Goal: Answer question/provide support: Answer question/provide support

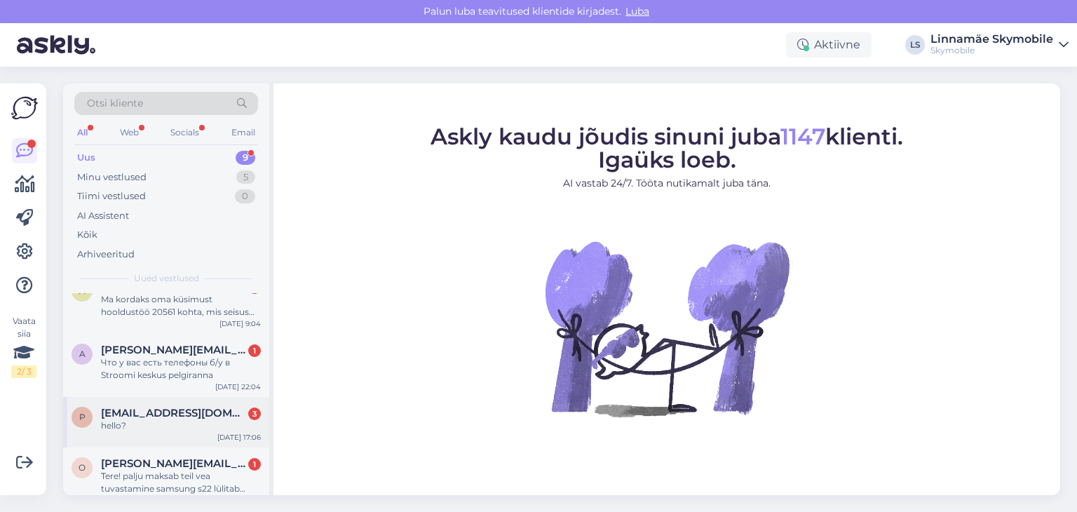
scroll to position [315, 0]
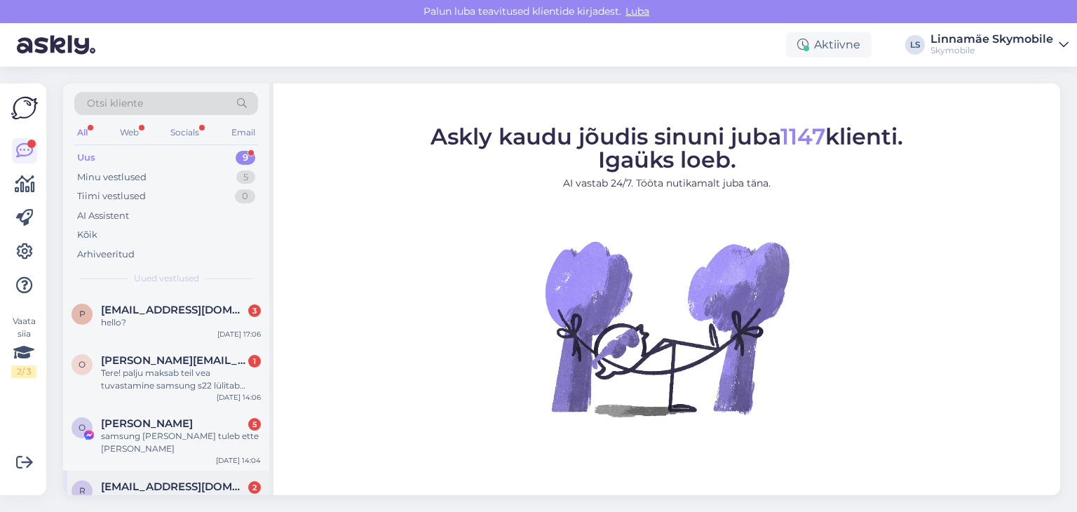
click at [203, 471] on div "r [EMAIL_ADDRESS][DOMAIN_NAME] 2 e-post sobib ikka. [DATE] 11:55" at bounding box center [166, 496] width 206 height 51
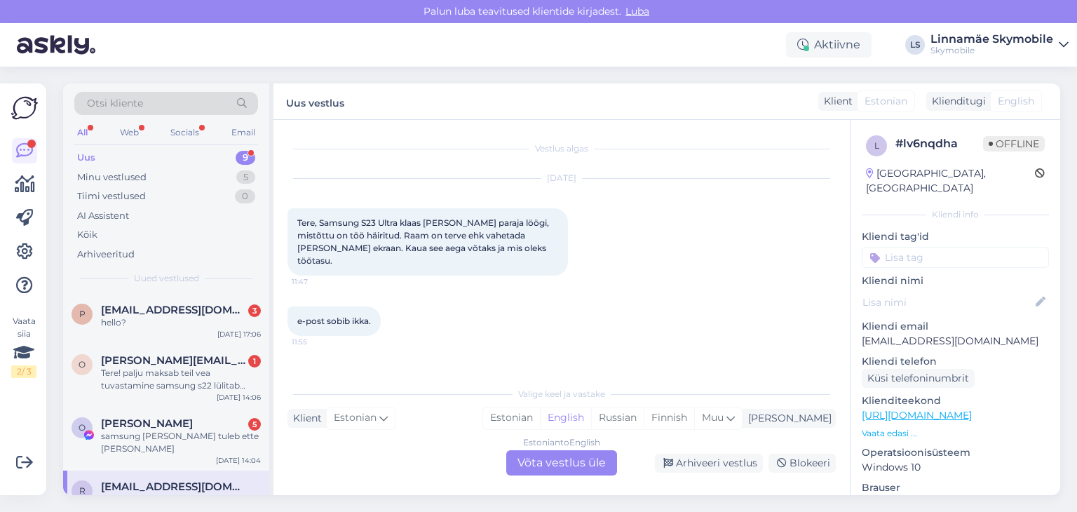
click at [915, 253] on div "l # lv6nqdha Offline [GEOGRAPHIC_DATA], [GEOGRAPHIC_DATA] Kliendi info Kliendi …" at bounding box center [956, 415] width 210 height 591
click at [915, 247] on input at bounding box center [955, 257] width 187 height 21
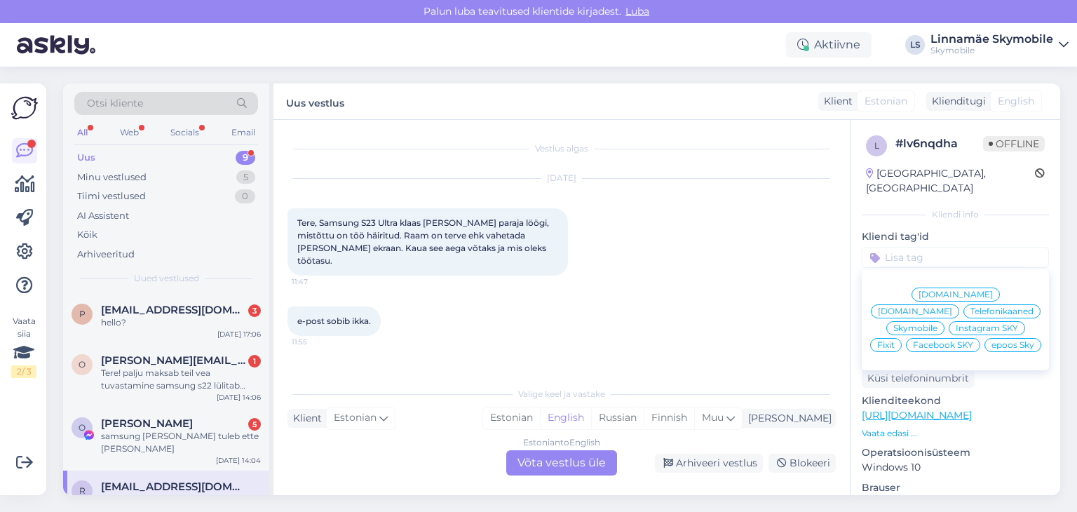
click at [895, 341] on span "Fixit" at bounding box center [886, 345] width 18 height 8
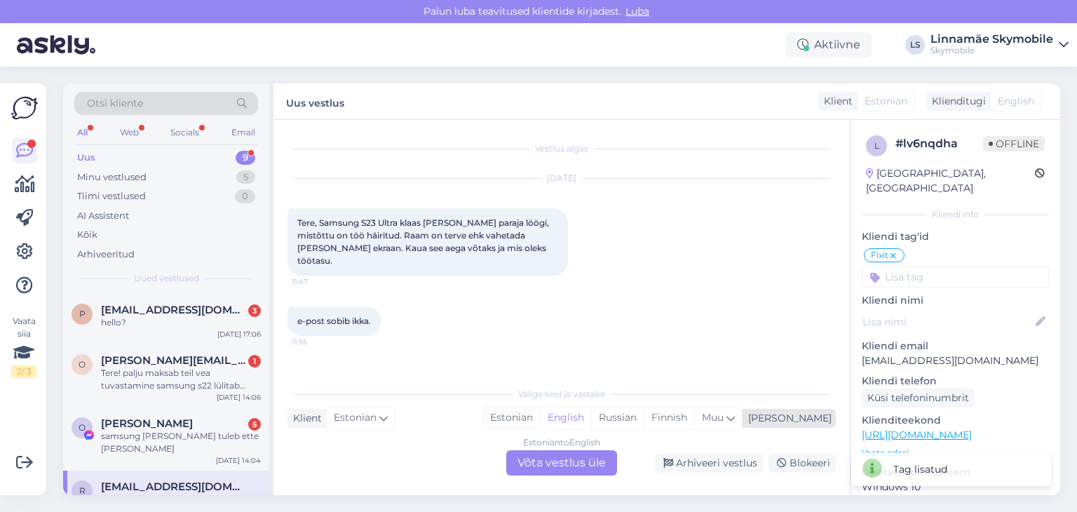
drag, startPoint x: 577, startPoint y: 423, endPoint x: 560, endPoint y: 462, distance: 42.5
click at [540, 423] on div "Estonian" at bounding box center [511, 418] width 57 height 21
click at [564, 461] on div "Estonian to Estonian Võta vestlus üle" at bounding box center [561, 462] width 111 height 25
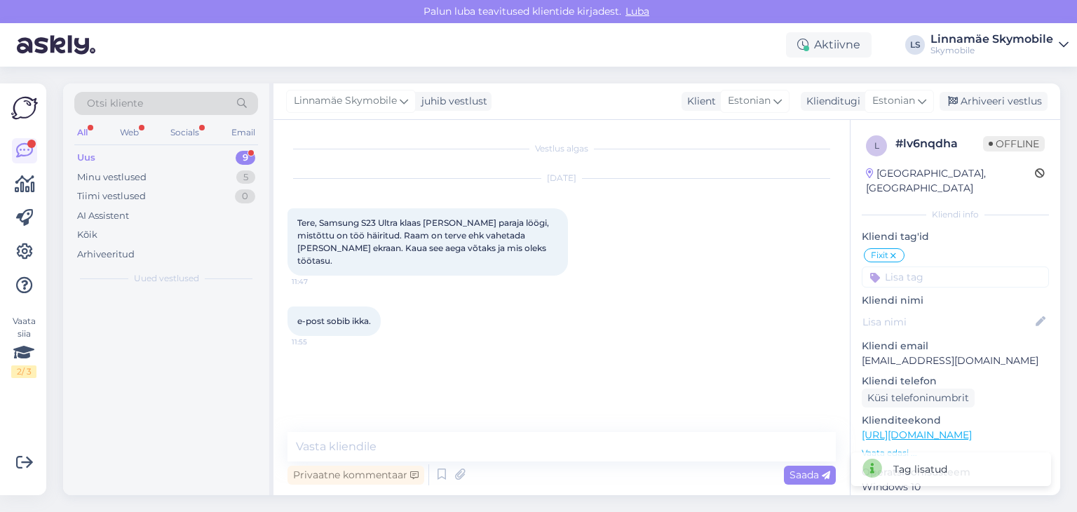
scroll to position [0, 0]
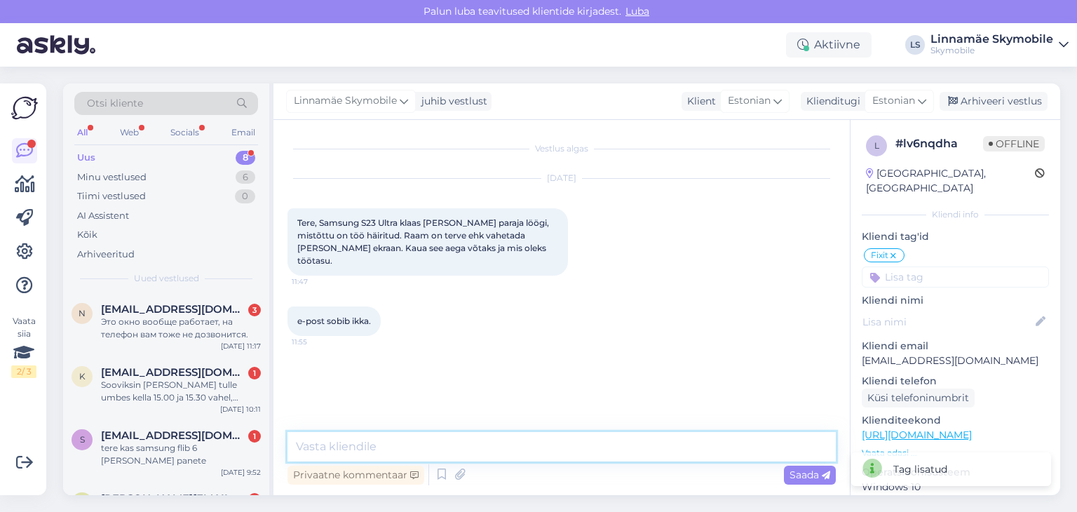
click at [561, 457] on textarea at bounding box center [562, 446] width 549 height 29
type textarea "[PERSON_NAME]"
click at [469, 446] on textarea "Tervist! See maksab" at bounding box center [562, 446] width 549 height 29
type textarea "Tervist! See maksab 284 ja võttab 4-5 tundi"
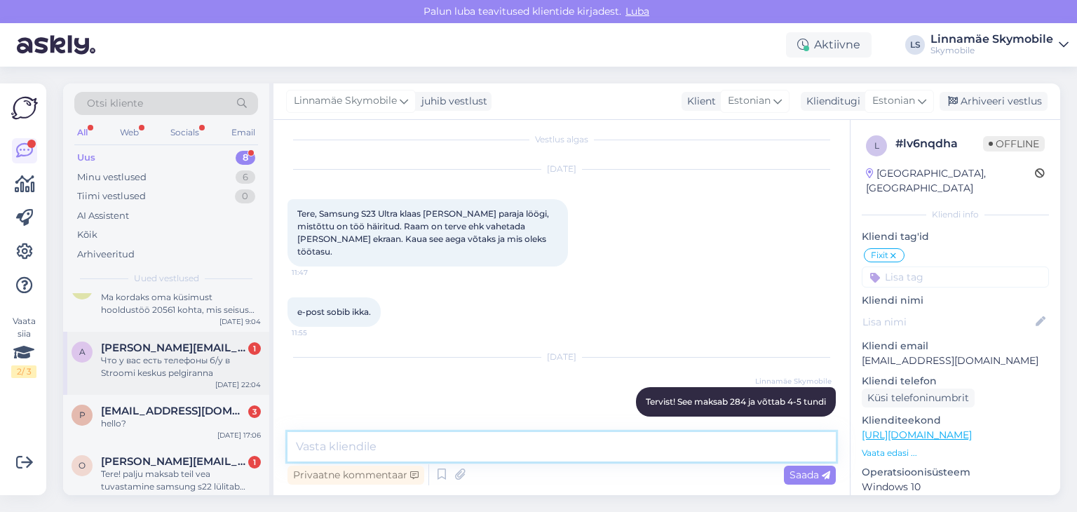
scroll to position [264, 0]
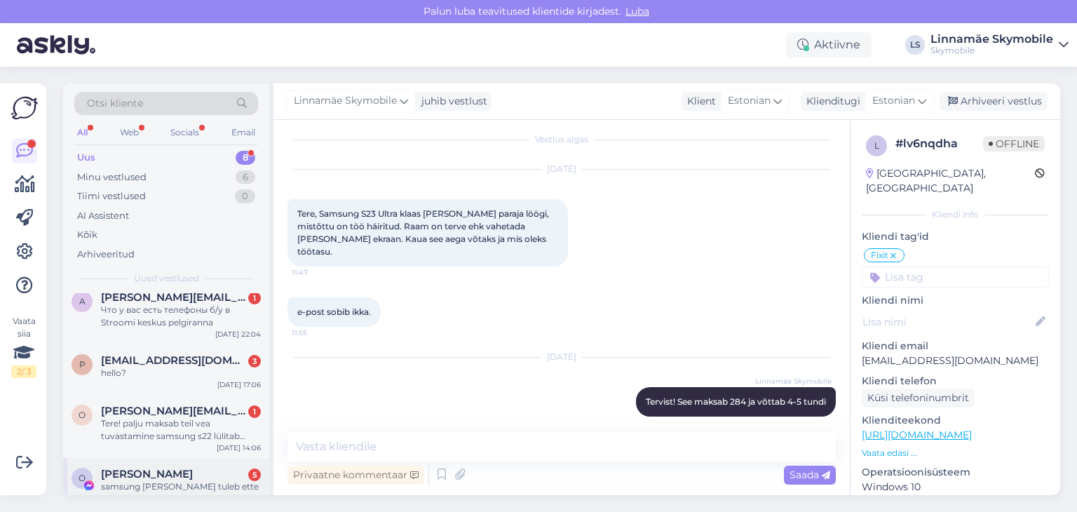
click at [174, 468] on div "[PERSON_NAME] 5" at bounding box center [181, 474] width 160 height 13
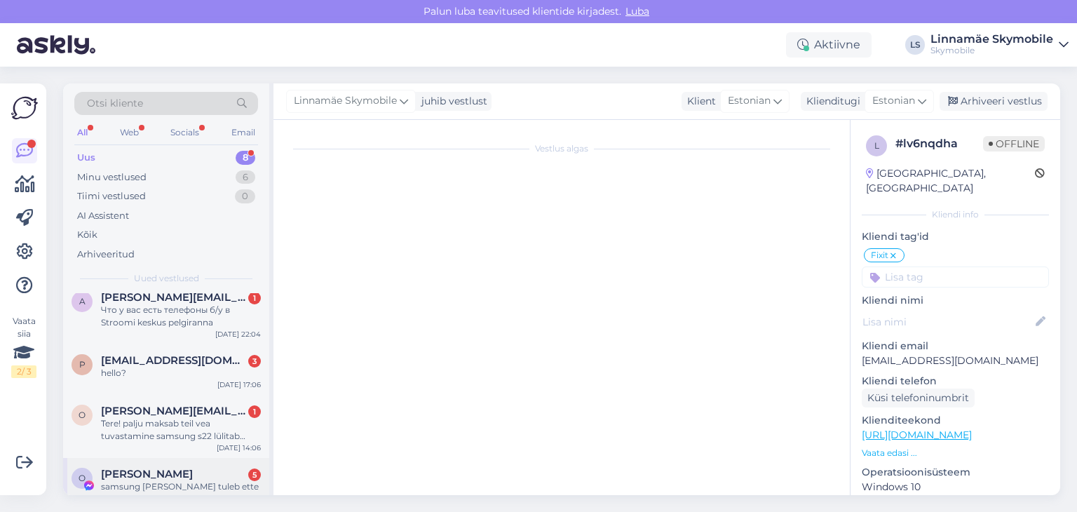
scroll to position [140, 0]
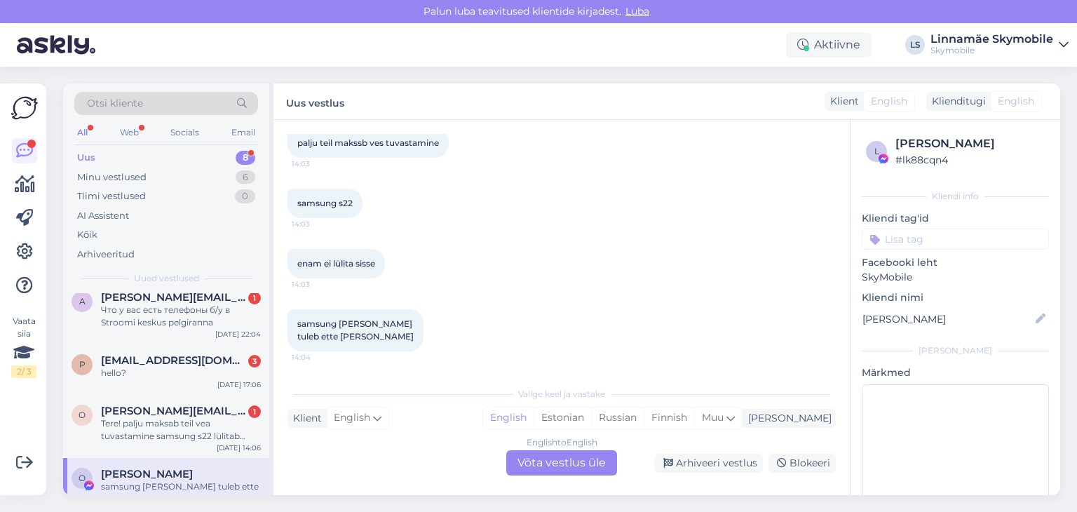
click at [933, 236] on input at bounding box center [955, 239] width 187 height 21
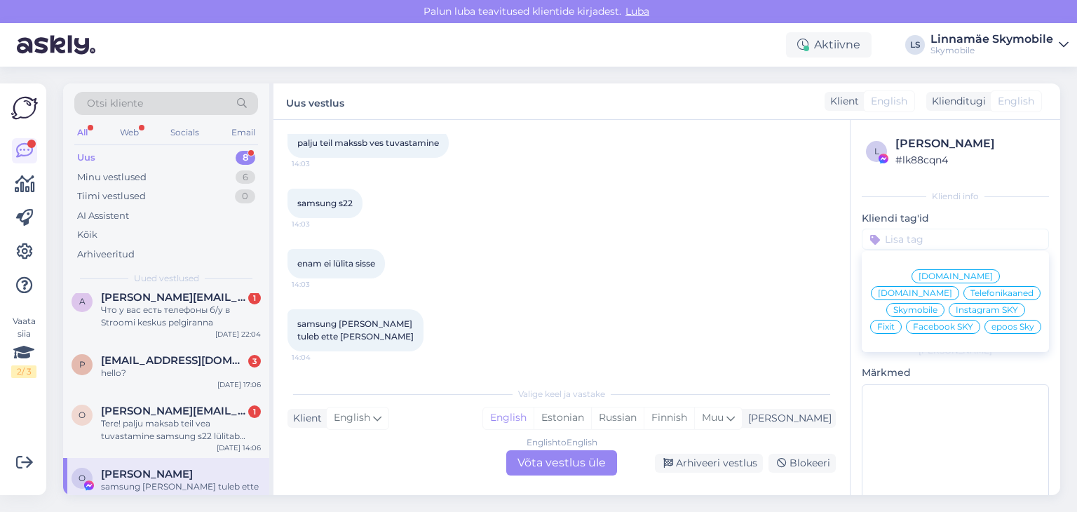
click at [931, 328] on span "Facebook SKY" at bounding box center [943, 327] width 60 height 8
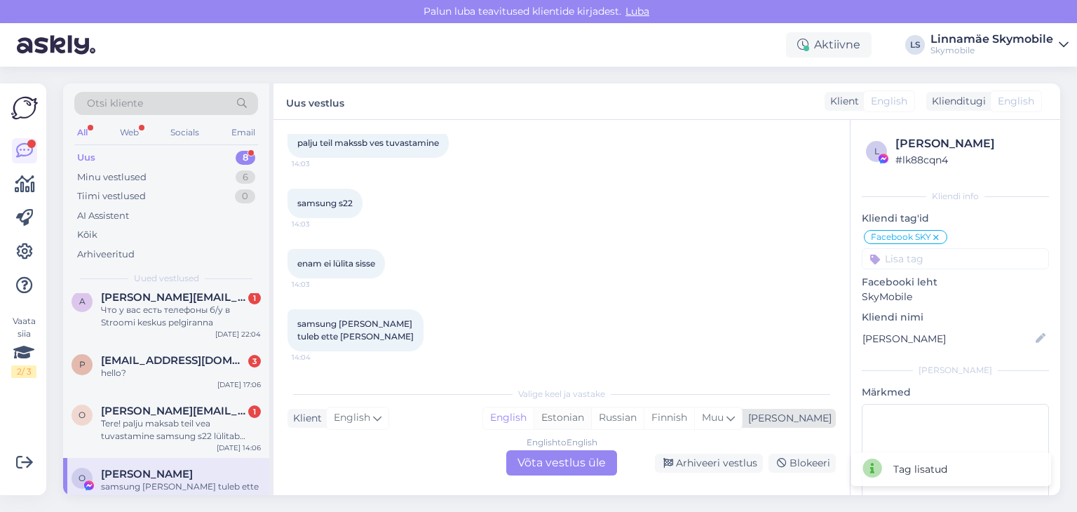
click at [591, 422] on div "Estonian" at bounding box center [563, 418] width 58 height 21
click at [571, 473] on div "English to Estonian Võta vestlus üle" at bounding box center [561, 462] width 111 height 25
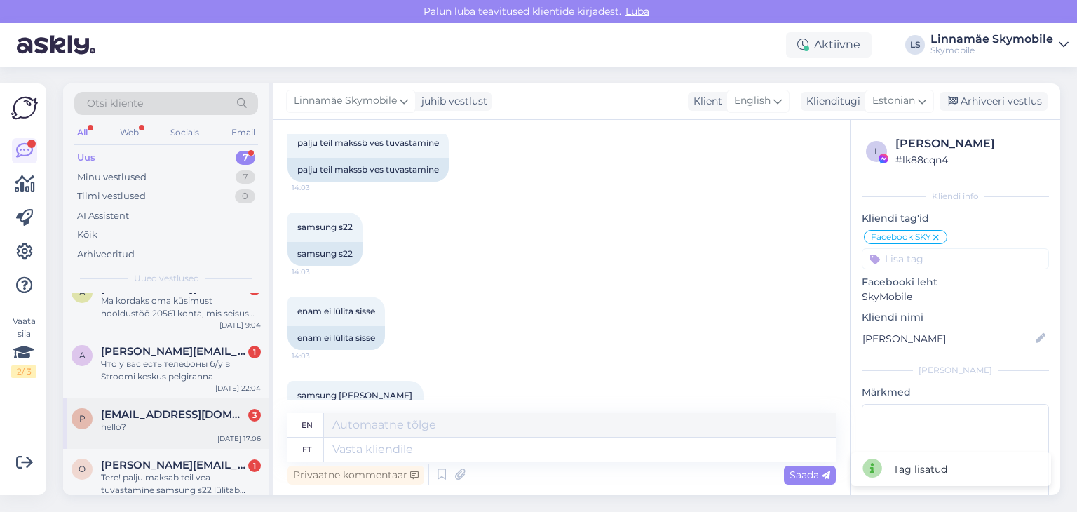
scroll to position [214, 0]
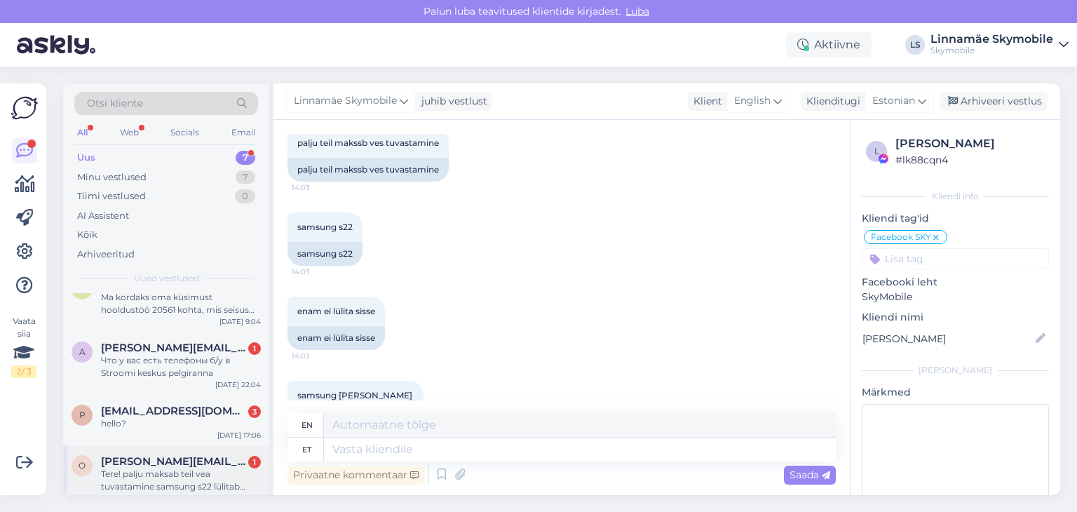
click at [138, 455] on span "[PERSON_NAME][EMAIL_ADDRESS][PERSON_NAME][DOMAIN_NAME]" at bounding box center [174, 461] width 146 height 13
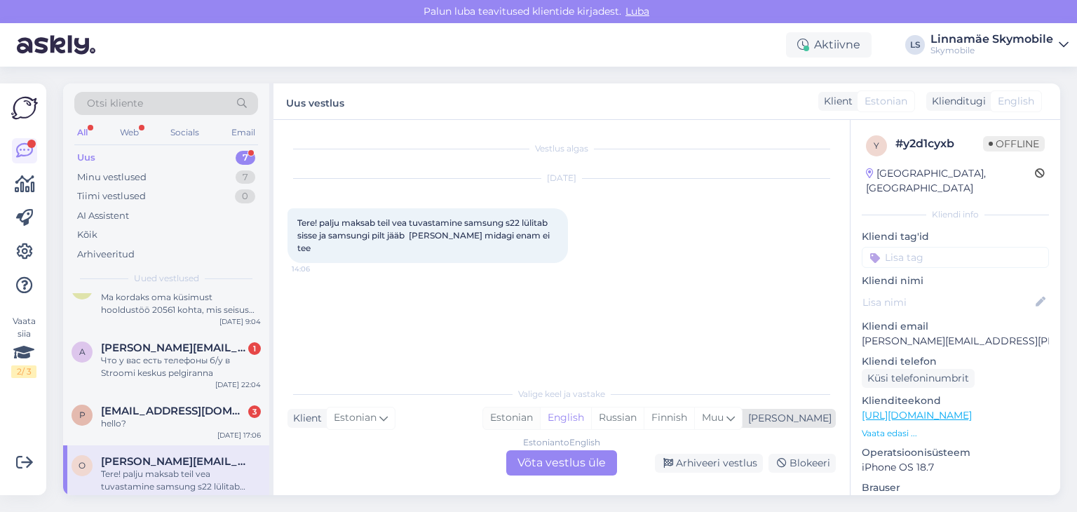
click at [540, 419] on div "Estonian" at bounding box center [511, 418] width 57 height 21
click at [540, 424] on div "Estonian" at bounding box center [511, 418] width 57 height 21
click at [539, 452] on div "Estonian to Estonian Võta vestlus üle" at bounding box center [561, 462] width 111 height 25
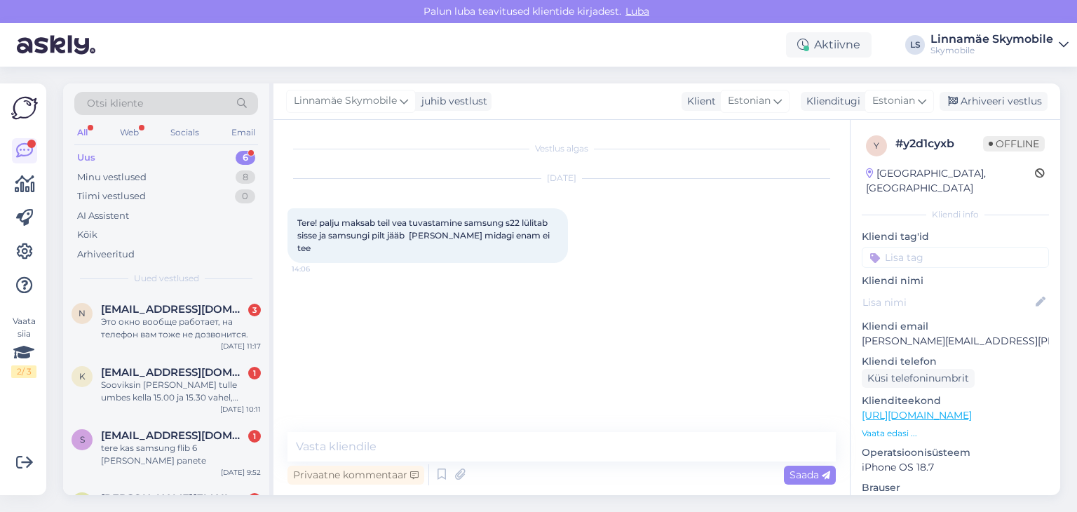
click at [911, 247] on input at bounding box center [955, 257] width 187 height 21
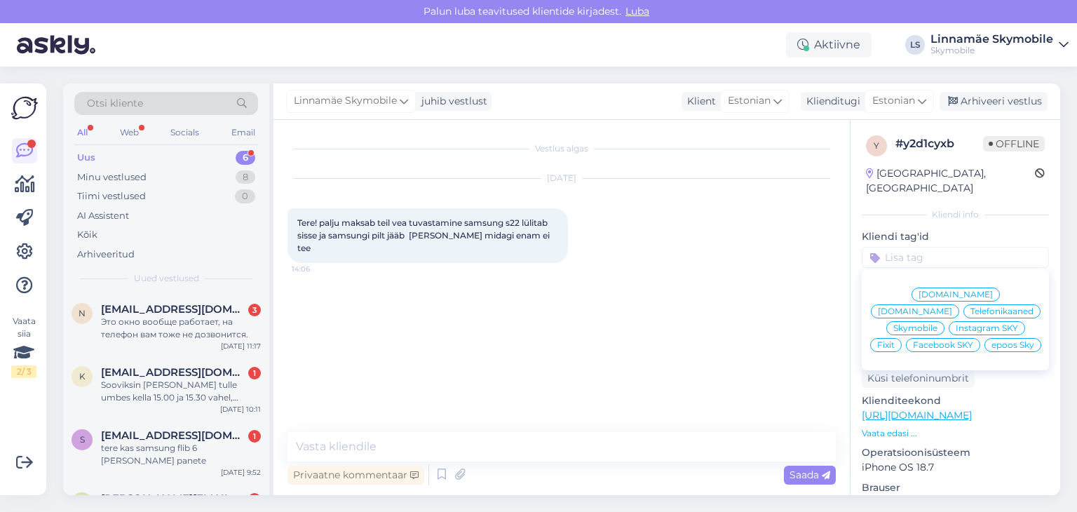
click at [938, 341] on span "Facebook SKY" at bounding box center [943, 345] width 60 height 8
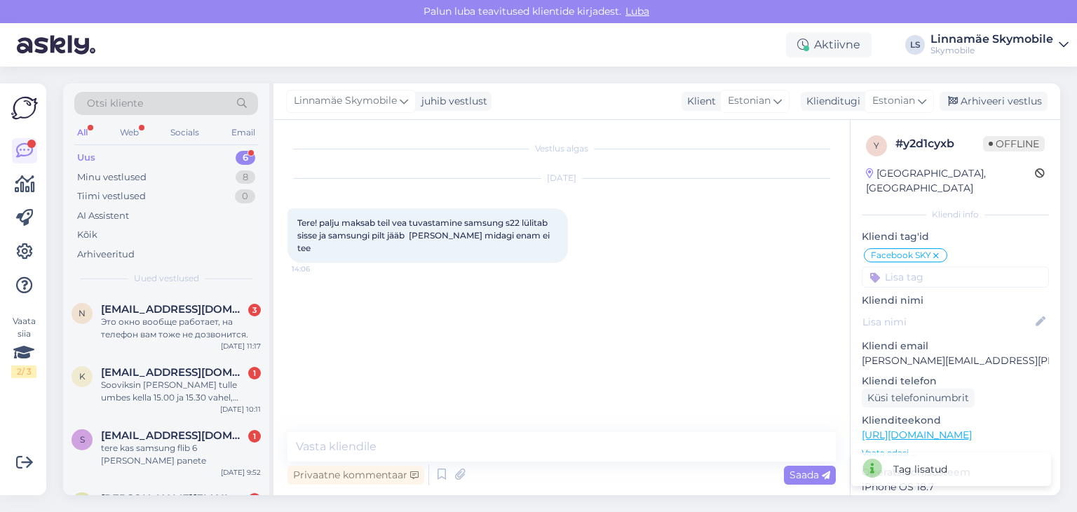
click at [935, 250] on icon at bounding box center [936, 255] width 8 height 11
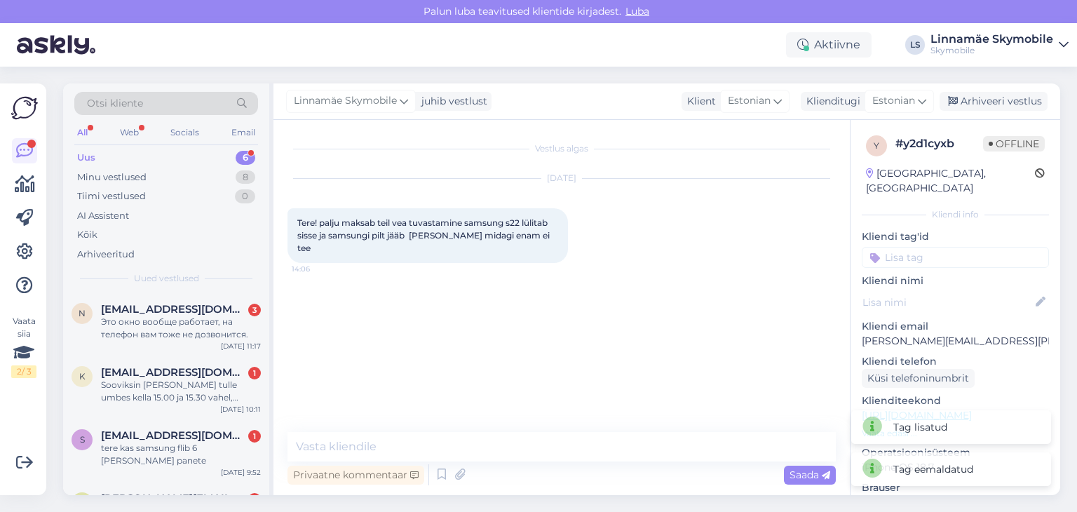
click at [934, 247] on input at bounding box center [955, 257] width 187 height 21
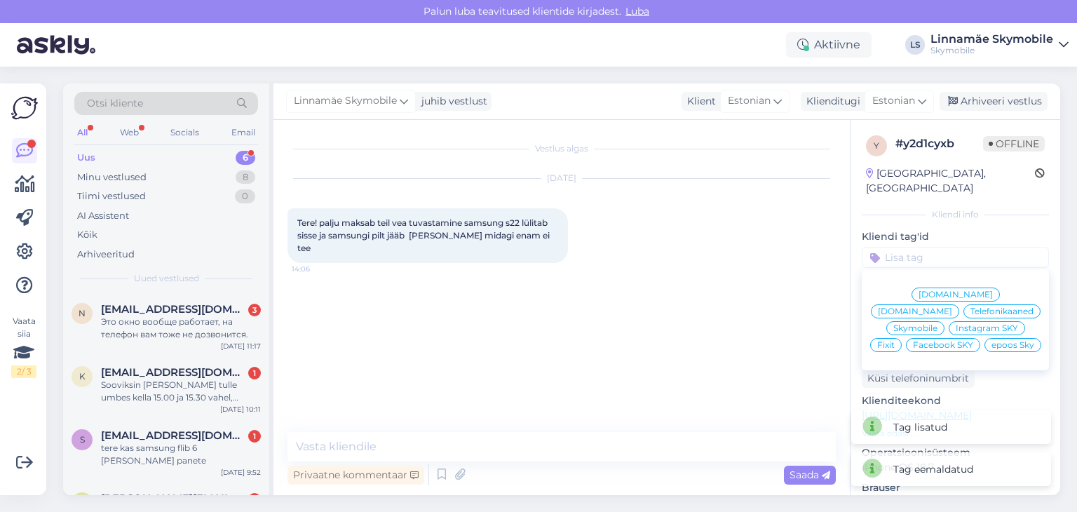
click at [938, 324] on span "Skymobile" at bounding box center [916, 328] width 44 height 8
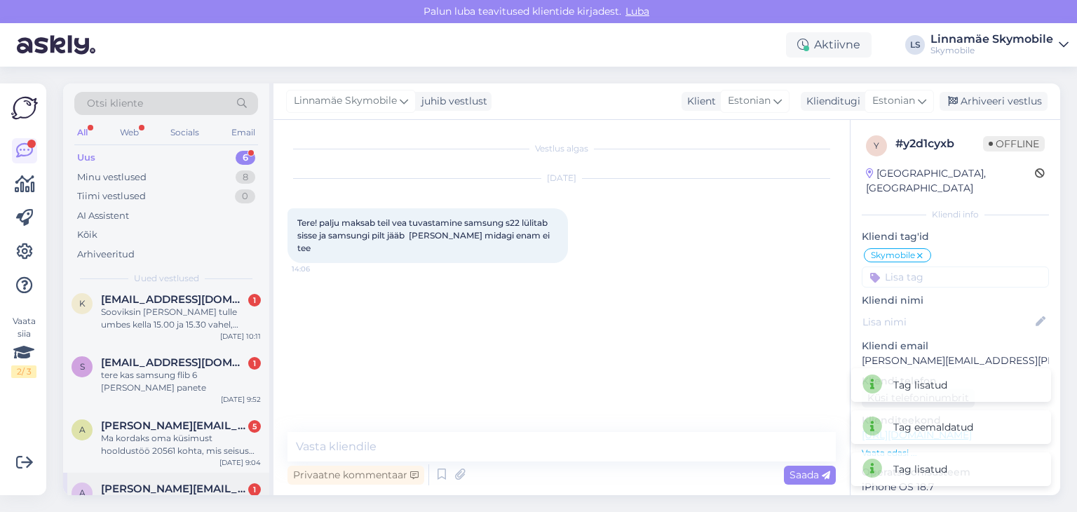
scroll to position [152, 0]
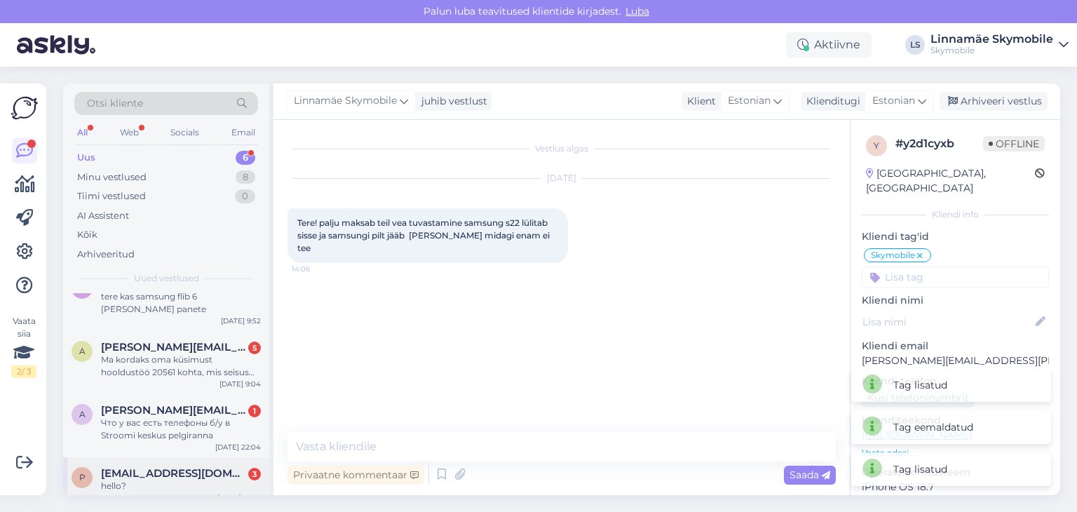
click at [177, 467] on span "[EMAIL_ADDRESS][DOMAIN_NAME]" at bounding box center [174, 473] width 146 height 13
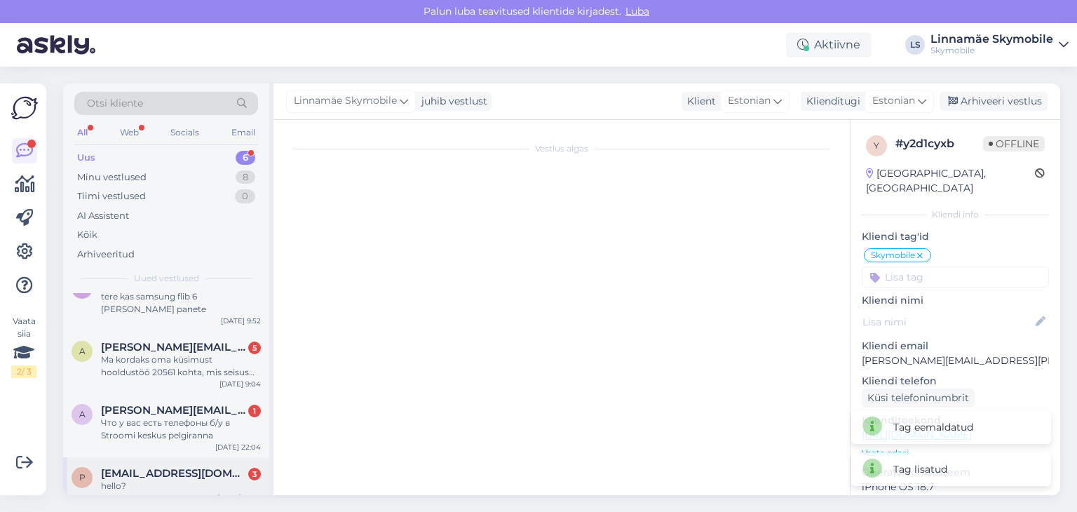
scroll to position [45, 0]
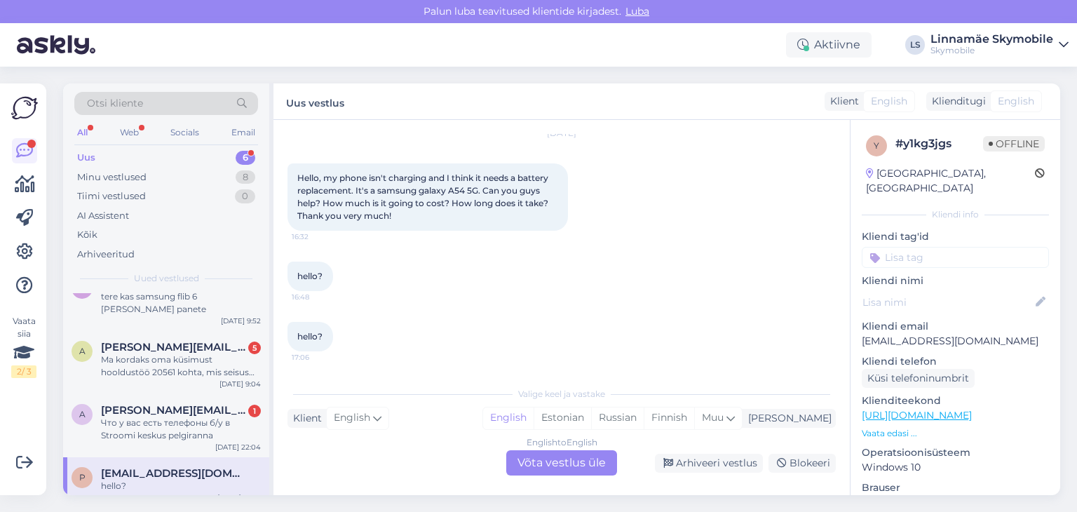
click at [918, 253] on input at bounding box center [955, 257] width 187 height 21
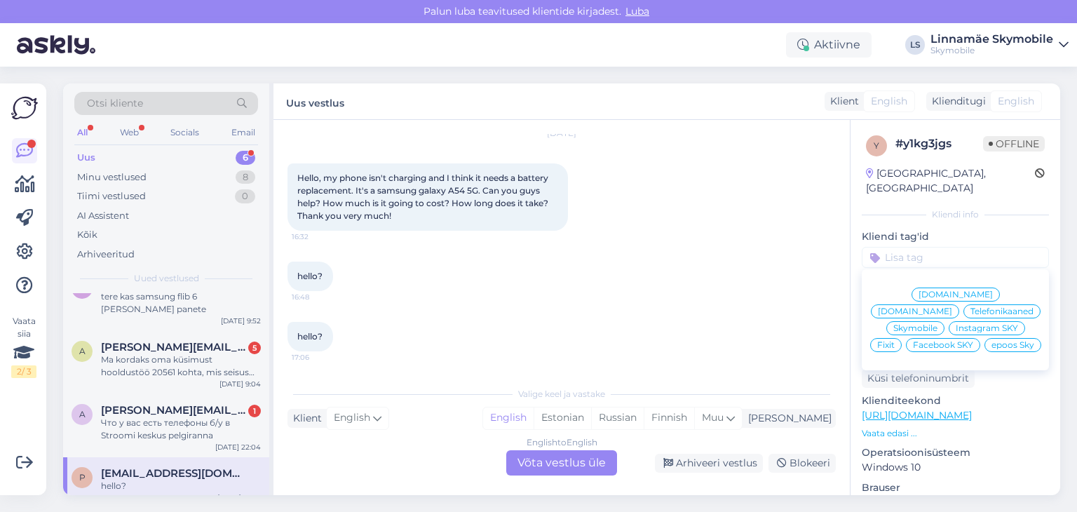
click at [938, 324] on span "Skymobile" at bounding box center [916, 328] width 44 height 8
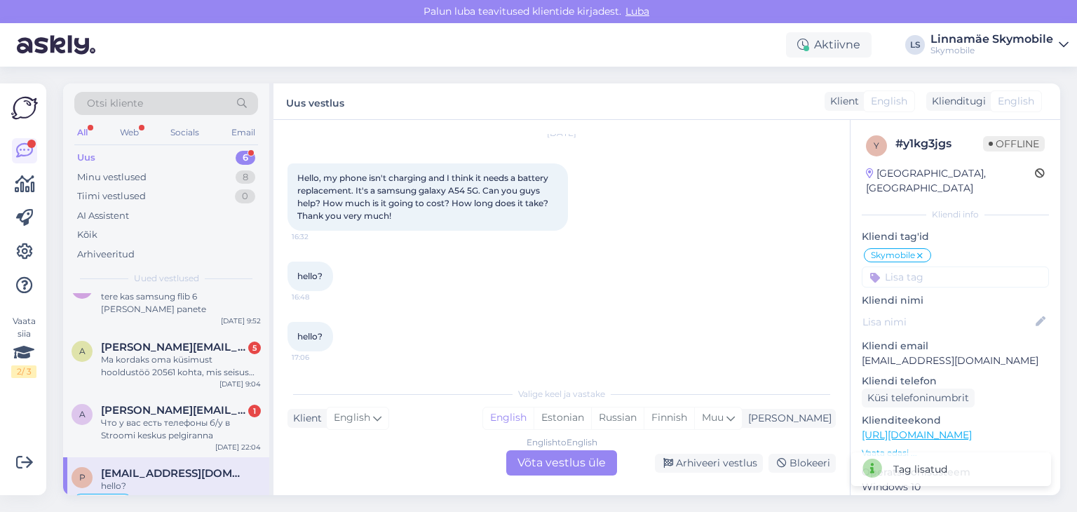
click at [549, 466] on div "English to English Võta vestlus üle" at bounding box center [561, 462] width 111 height 25
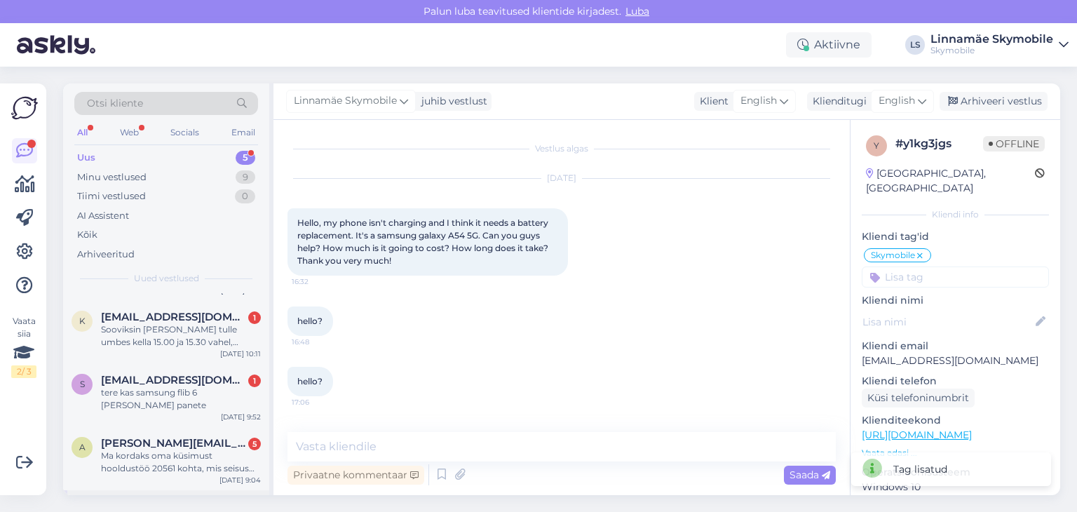
scroll to position [101, 0]
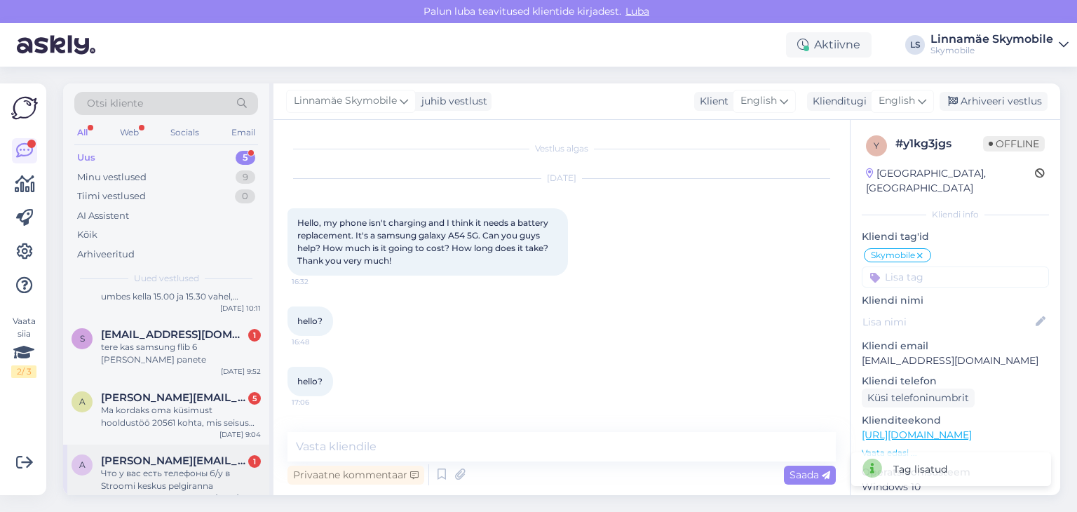
click at [152, 467] on div "Что у вас есть телефоны б/у в Stroomi keskus pelgiranna" at bounding box center [181, 479] width 160 height 25
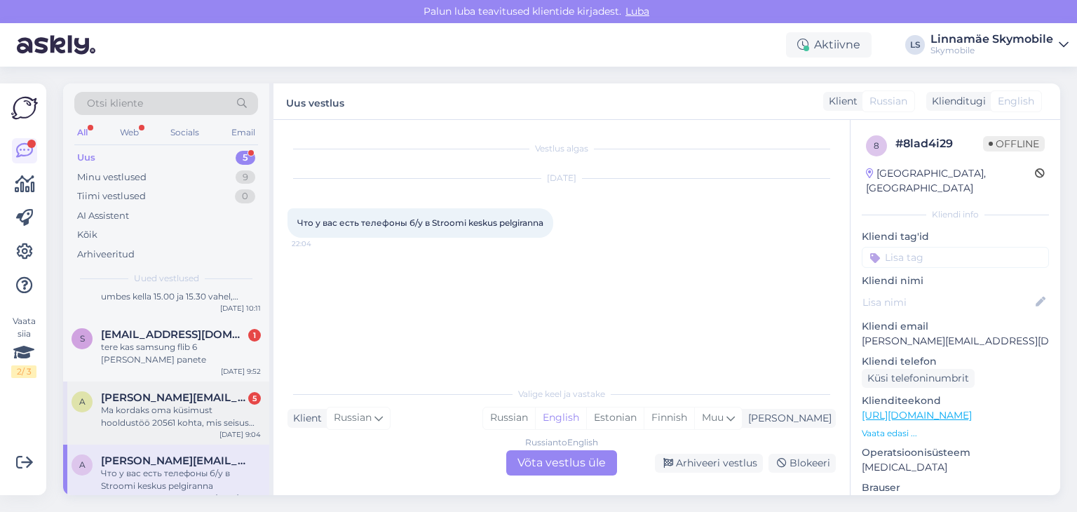
click at [156, 404] on div "Ma kordaks oma küsimust hooldustöö 20561 kohta, mis seisus see on?" at bounding box center [181, 416] width 160 height 25
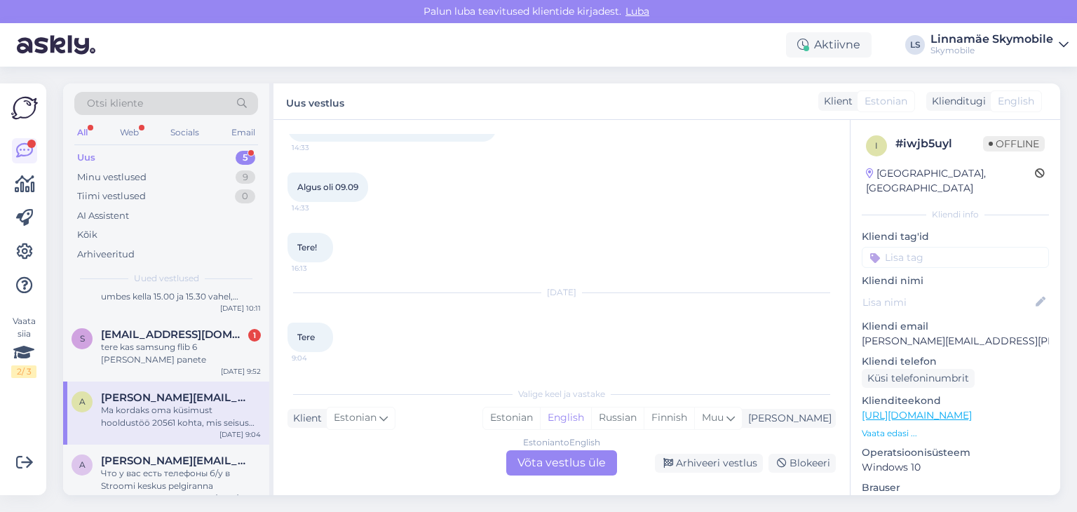
scroll to position [170, 0]
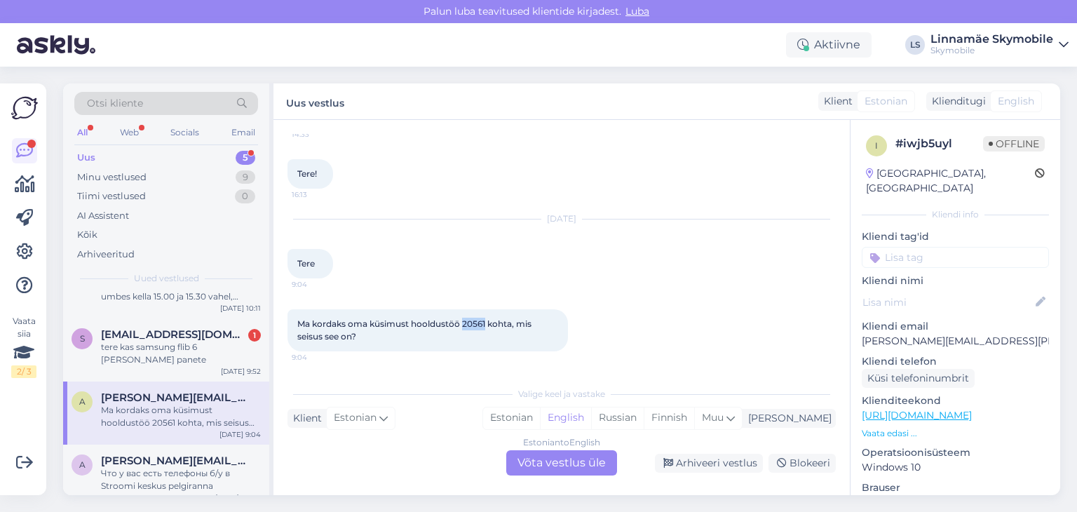
drag, startPoint x: 463, startPoint y: 324, endPoint x: 486, endPoint y: 325, distance: 23.2
click at [486, 325] on span "Ma kordaks oma küsimust hooldustöö 20561 kohta, mis seisus see on?" at bounding box center [415, 329] width 236 height 23
copy span "20561"
click at [162, 335] on span "[EMAIL_ADDRESS][DOMAIN_NAME]" at bounding box center [174, 334] width 146 height 13
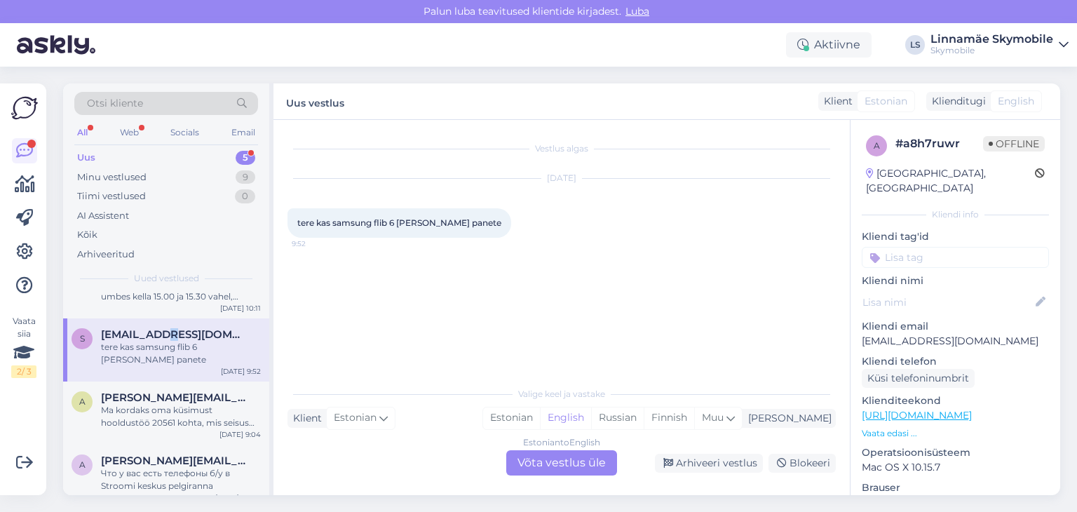
scroll to position [0, 0]
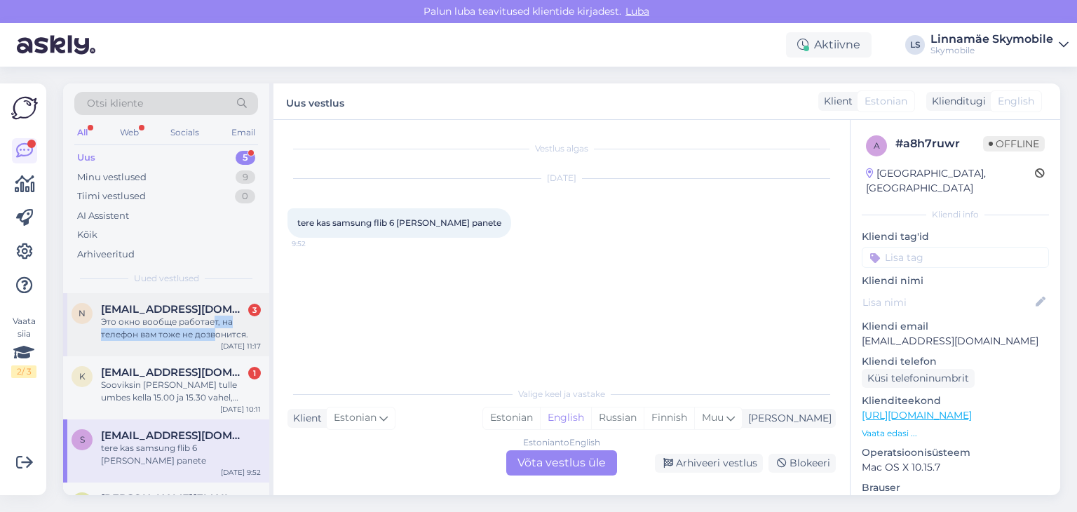
drag, startPoint x: 213, startPoint y: 323, endPoint x: 217, endPoint y: 330, distance: 8.2
click at [217, 330] on div "Это окно вообще работает, на телефон вам тоже не дозвонится." at bounding box center [181, 328] width 160 height 25
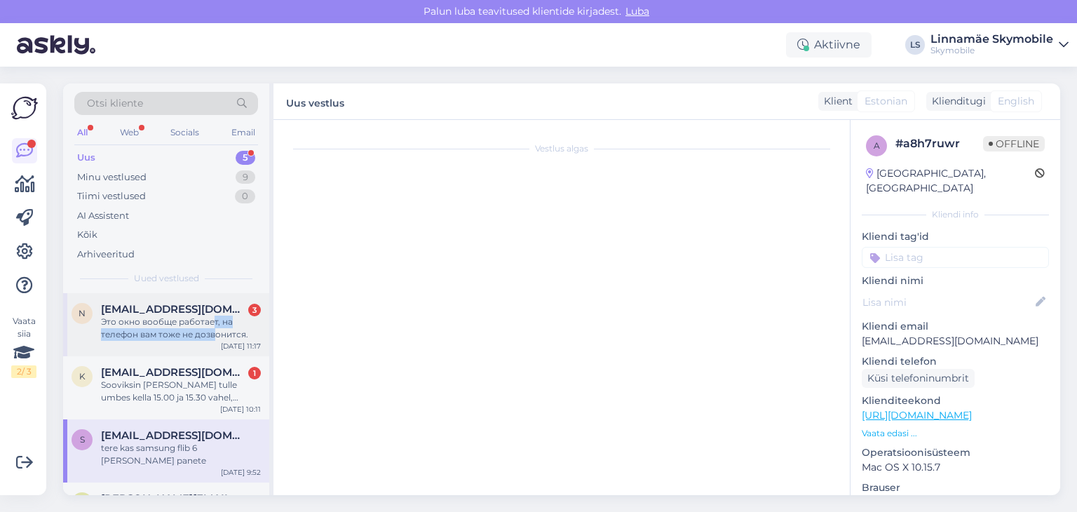
scroll to position [45, 0]
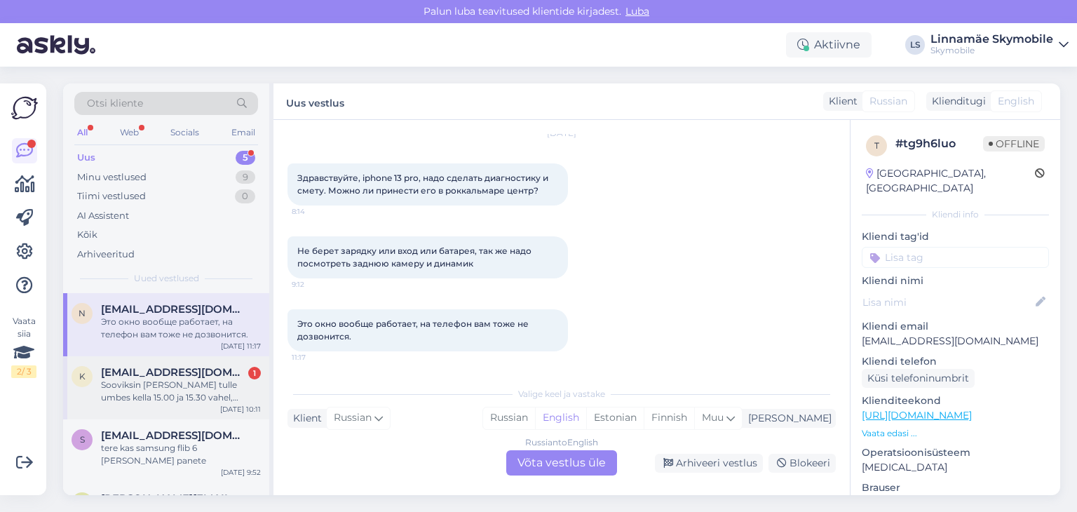
click at [208, 373] on span "[EMAIL_ADDRESS][DOMAIN_NAME]" at bounding box center [174, 372] width 146 height 13
